Goal: Information Seeking & Learning: Learn about a topic

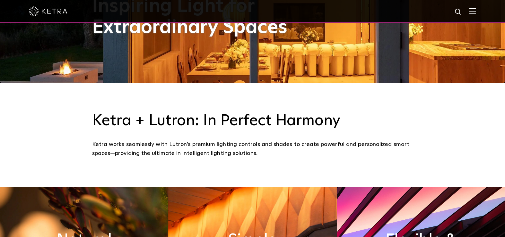
scroll to position [151, 0]
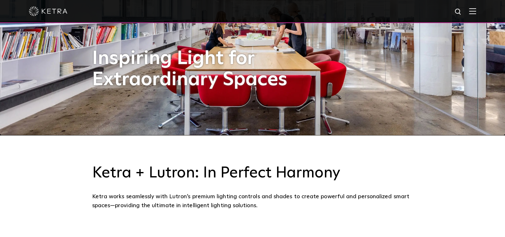
click at [475, 12] on img at bounding box center [472, 11] width 7 height 6
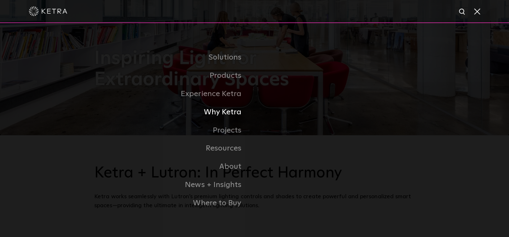
click at [231, 117] on link "Why Ketra" at bounding box center [174, 112] width 160 height 18
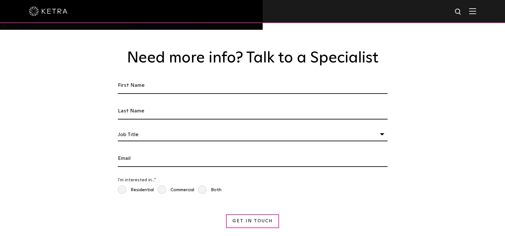
scroll to position [415, 0]
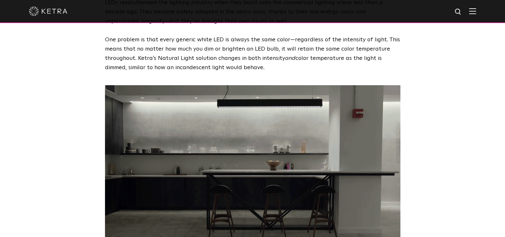
scroll to position [623, 0]
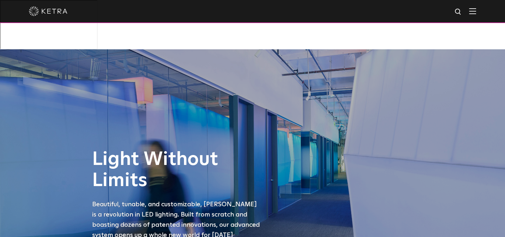
click at [473, 12] on img at bounding box center [472, 11] width 7 height 6
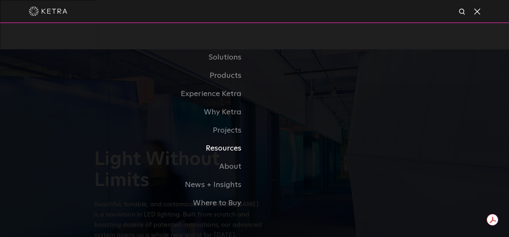
click at [224, 149] on link "Resources" at bounding box center [174, 149] width 160 height 18
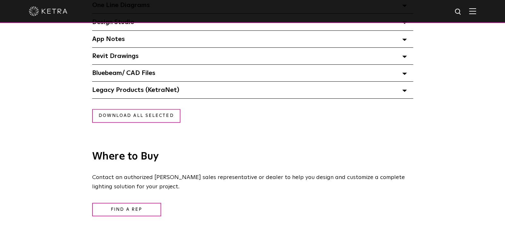
scroll to position [830, 0]
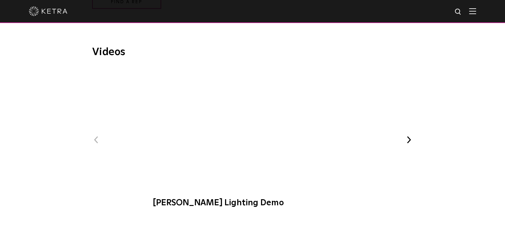
click at [252, 84] on span "[PERSON_NAME] Lighting Demo" at bounding box center [252, 142] width 216 height 146
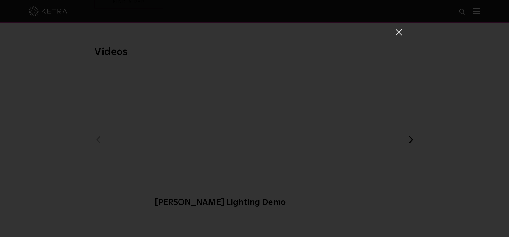
click at [397, 30] on span at bounding box center [398, 32] width 7 height 6
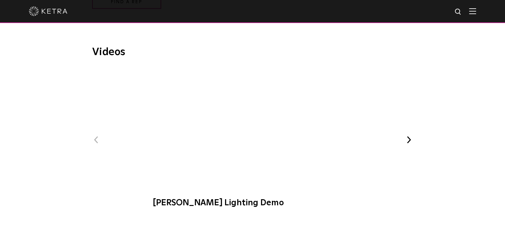
click at [256, 78] on span "[PERSON_NAME] Lighting Demo" at bounding box center [252, 142] width 216 height 146
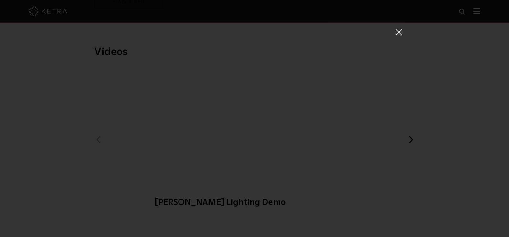
click at [395, 34] on span at bounding box center [398, 32] width 7 height 6
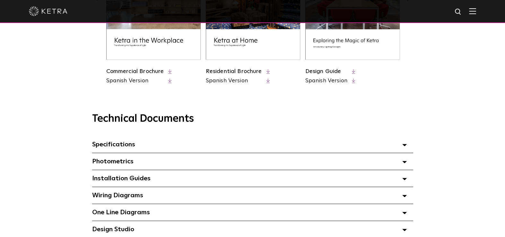
scroll to position [208, 0]
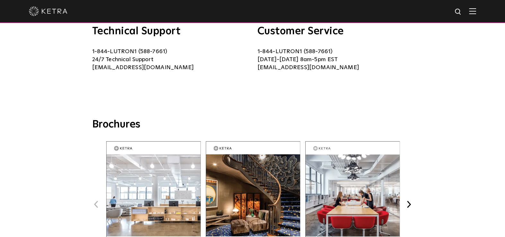
click at [261, 168] on img at bounding box center [253, 204] width 94 height 126
